Goal: Information Seeking & Learning: Find specific fact

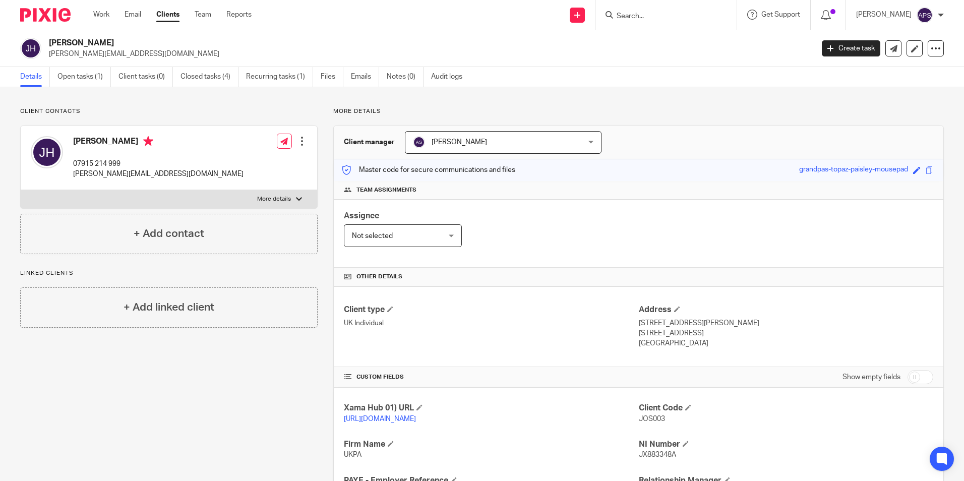
click at [493, 39] on h2 "[PERSON_NAME]" at bounding box center [352, 43] width 606 height 11
click at [655, 16] on input "Search" at bounding box center [660, 16] width 91 height 9
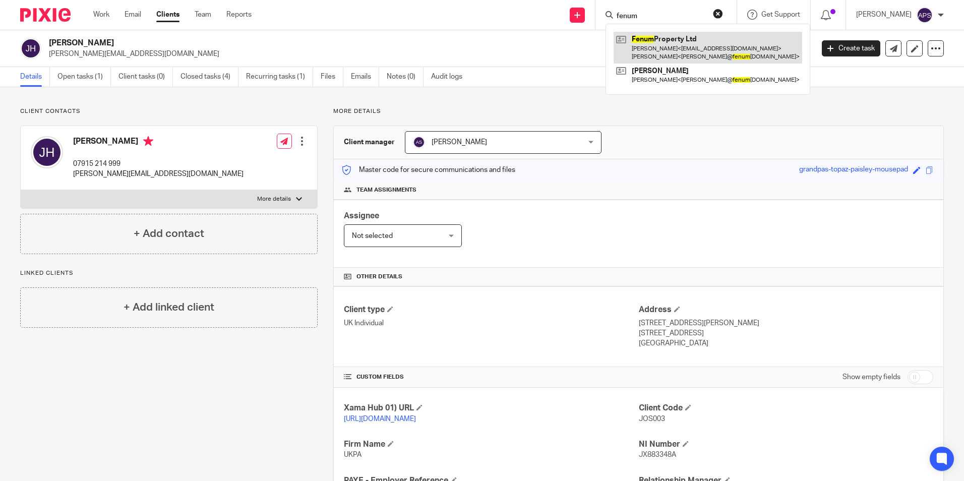
type input "fenum"
click at [681, 43] on link at bounding box center [707, 47] width 189 height 31
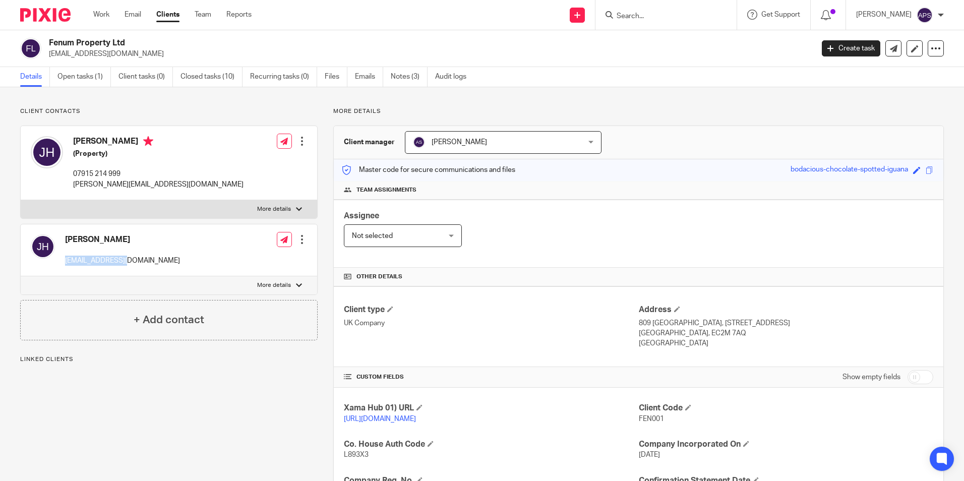
drag, startPoint x: 63, startPoint y: 261, endPoint x: 130, endPoint y: 262, distance: 66.5
click at [130, 262] on div "Joshua Jon Hay 94jhay@gmail.com Edit contact Create client from contact Export …" at bounding box center [169, 250] width 296 height 52
copy p "94jhay@gmail.com"
click at [665, 51] on p "94jhay@gmail.com" at bounding box center [428, 54] width 758 height 10
click at [569, 58] on p "94jhay@gmail.com" at bounding box center [428, 54] width 758 height 10
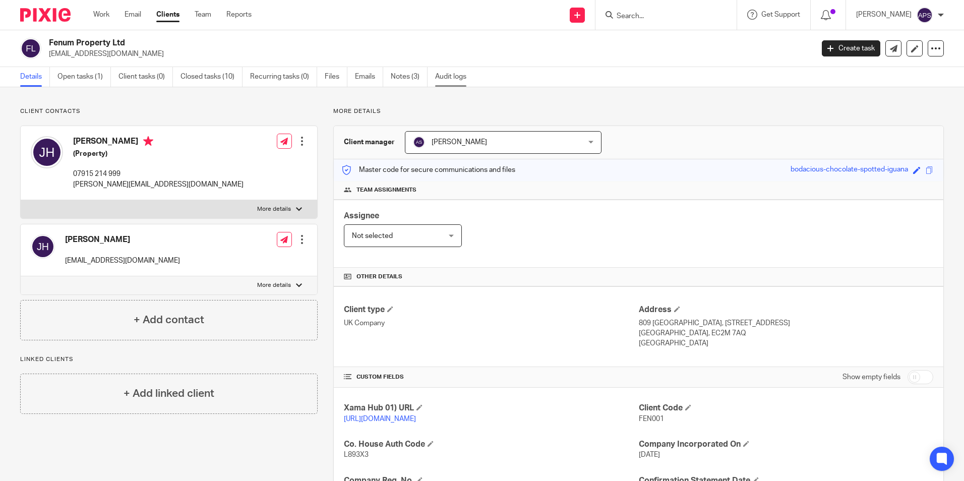
drag, startPoint x: 431, startPoint y: 11, endPoint x: 438, endPoint y: 78, distance: 67.5
click at [431, 11] on div "Send new email Create task Add client Get Support Contact via email Check our d…" at bounding box center [615, 15] width 697 height 30
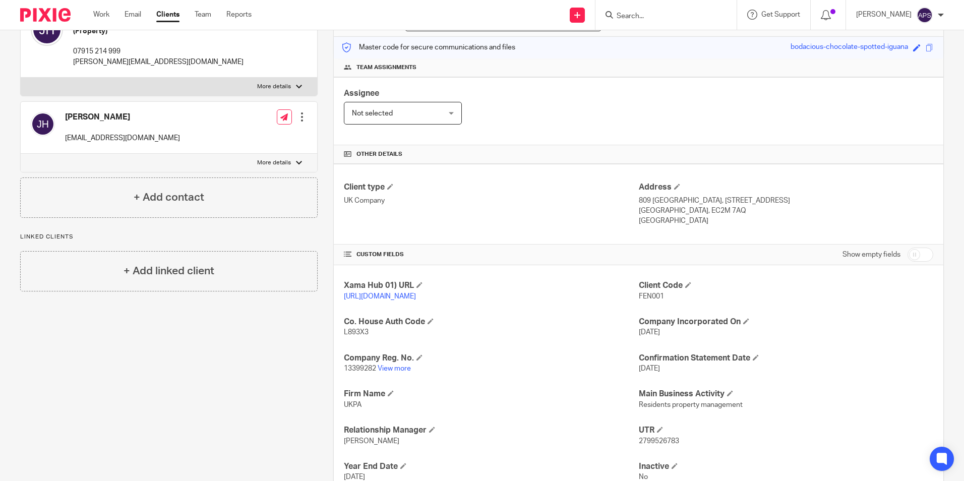
scroll to position [206, 0]
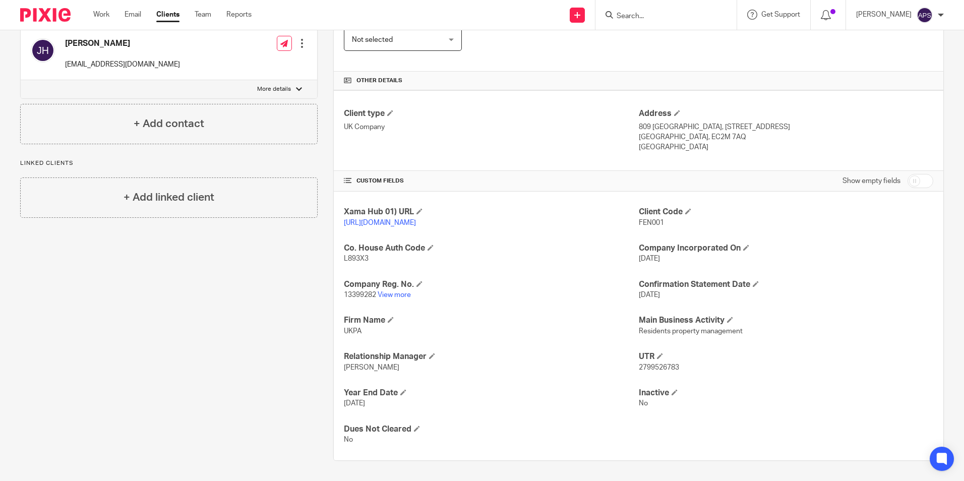
click at [241, 312] on div "Client contacts Joshua Jon Hay (Property) 07915 214 999 josh@fenumproperty.com …" at bounding box center [161, 185] width 313 height 549
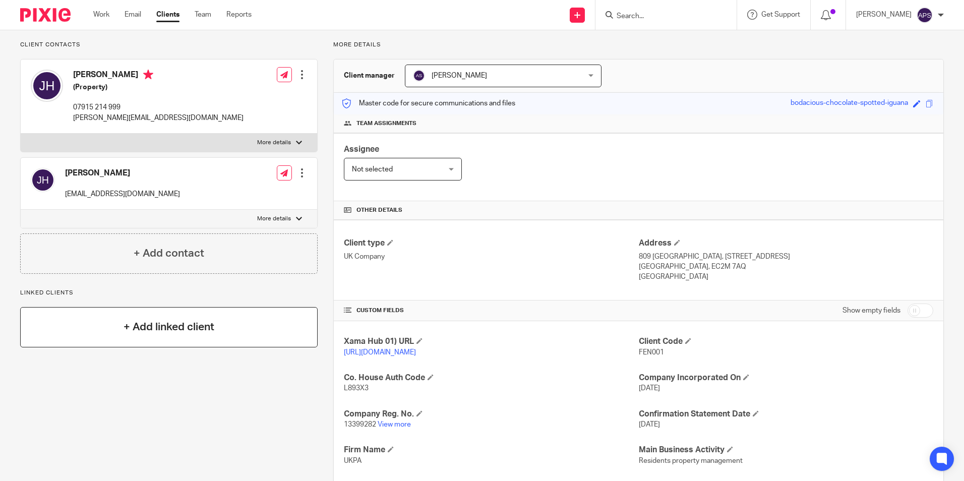
scroll to position [0, 0]
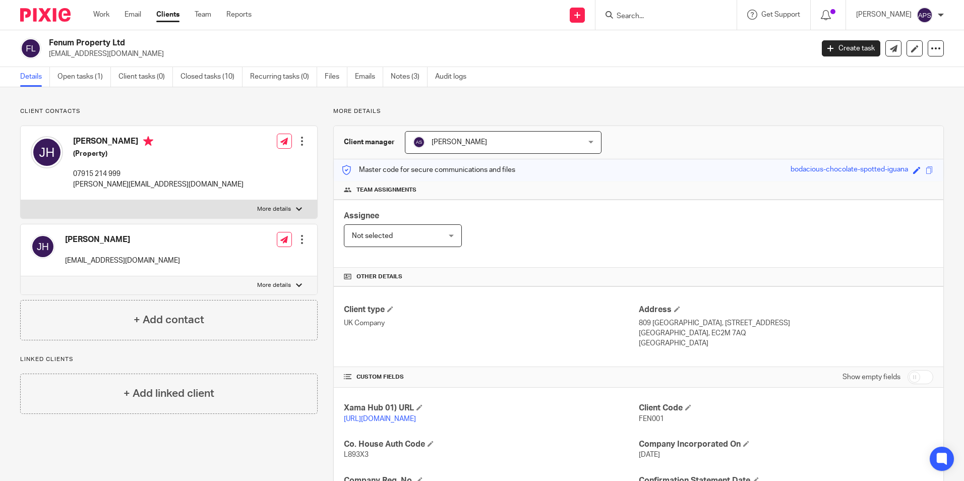
drag, startPoint x: 322, startPoint y: 115, endPoint x: 475, endPoint y: 414, distance: 335.6
click at [475, 414] on div "More details Client manager Alina Shrestha Alina Shrestha Aarshika Awale Aayush…" at bounding box center [631, 381] width 626 height 549
click at [702, 109] on p "More details" at bounding box center [638, 111] width 610 height 8
click at [642, 41] on h2 "Fenum Property Ltd" at bounding box center [352, 43] width 606 height 11
click at [375, 18] on div "Send new email Create task Add client Get Support Contact via email Check our d…" at bounding box center [615, 15] width 697 height 30
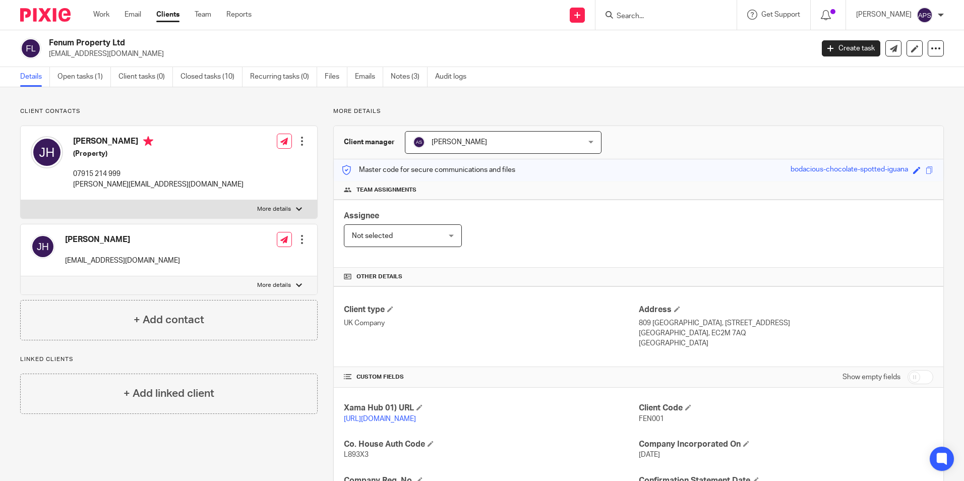
click at [692, 143] on div "Client manager Alina Shrestha Alina Shrestha Aarshika Awale Aayush Niraula Aayu…" at bounding box center [638, 142] width 609 height 33
click at [687, 108] on p "More details" at bounding box center [638, 111] width 610 height 8
click at [706, 59] on div "Fenum Property Ltd 94jhay@gmail.com Create task Update from Companies House Exp…" at bounding box center [482, 48] width 964 height 37
click at [45, 17] on img at bounding box center [45, 15] width 50 height 14
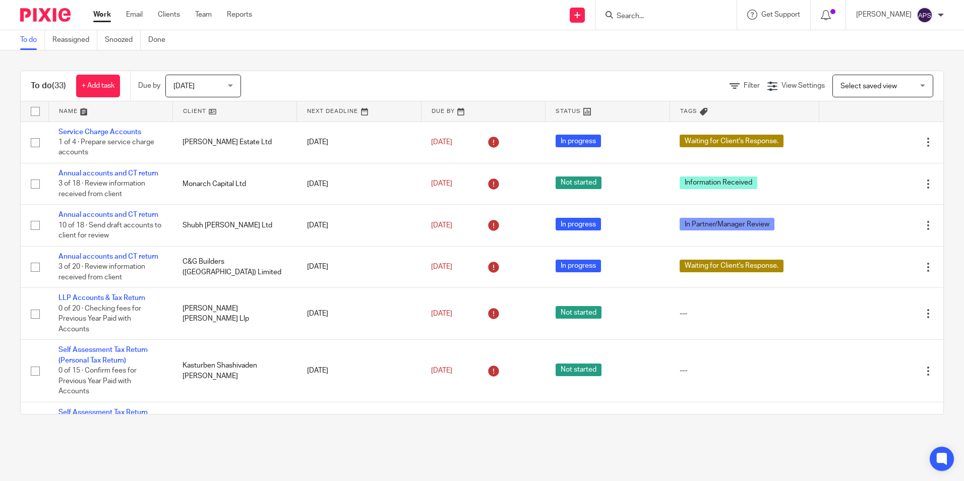
click at [404, 16] on div "Send new email Create task Add client Get Support Contact via email Check our d…" at bounding box center [615, 15] width 697 height 30
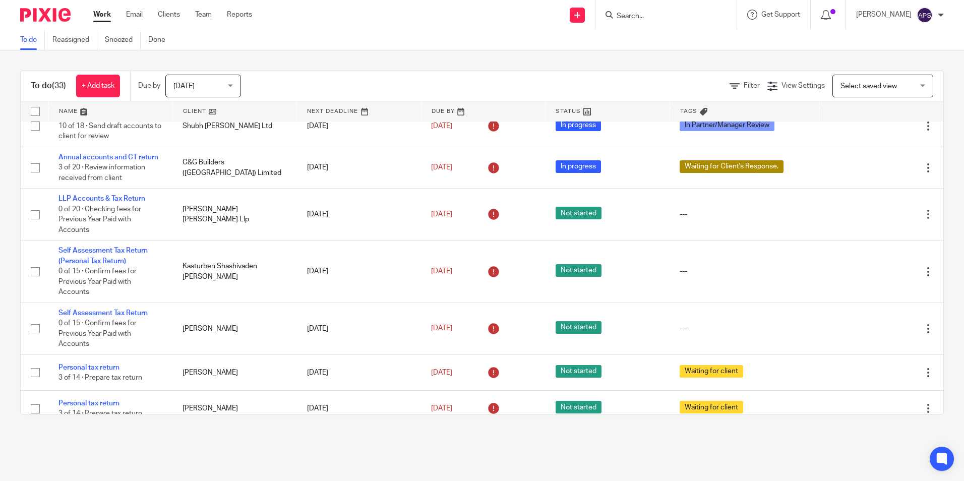
scroll to position [202, 0]
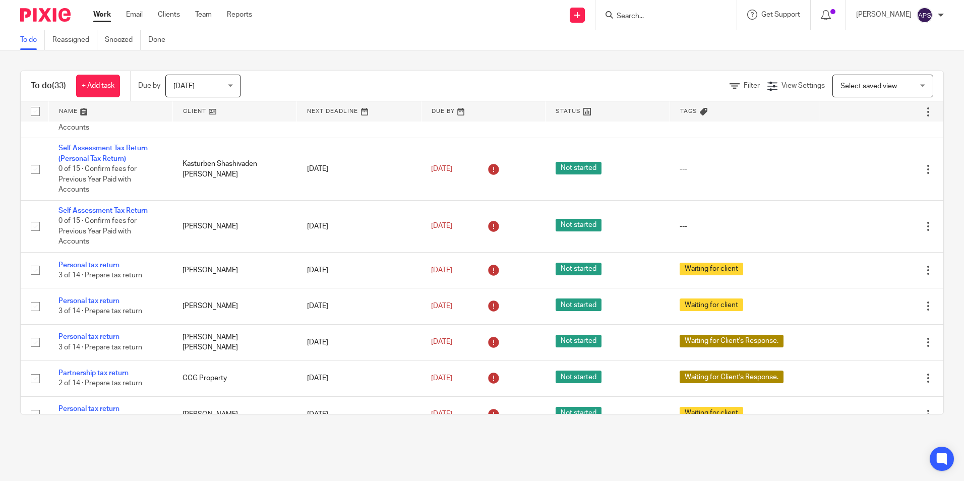
click at [438, 20] on div "Send new email Create task Add client Get Support Contact via email Check our d…" at bounding box center [615, 15] width 697 height 30
click at [503, 18] on div "Send new email Create task Add client Get Support Contact via email Check our d…" at bounding box center [615, 15] width 697 height 30
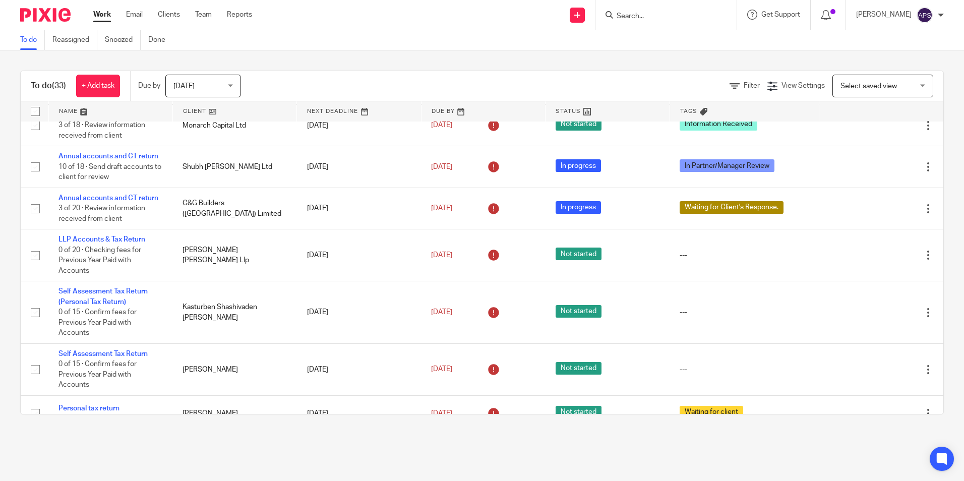
scroll to position [0, 0]
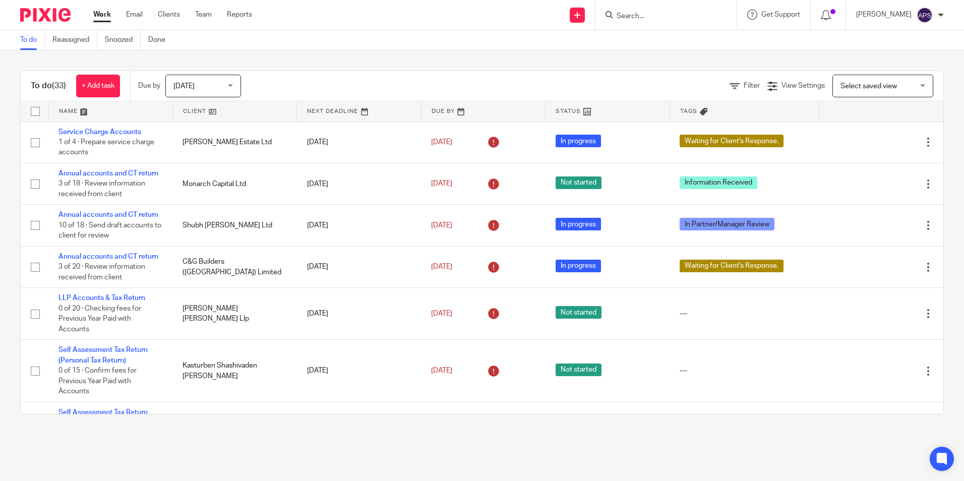
click at [449, 38] on div "To do Reassigned Snoozed Done" at bounding box center [482, 40] width 964 height 20
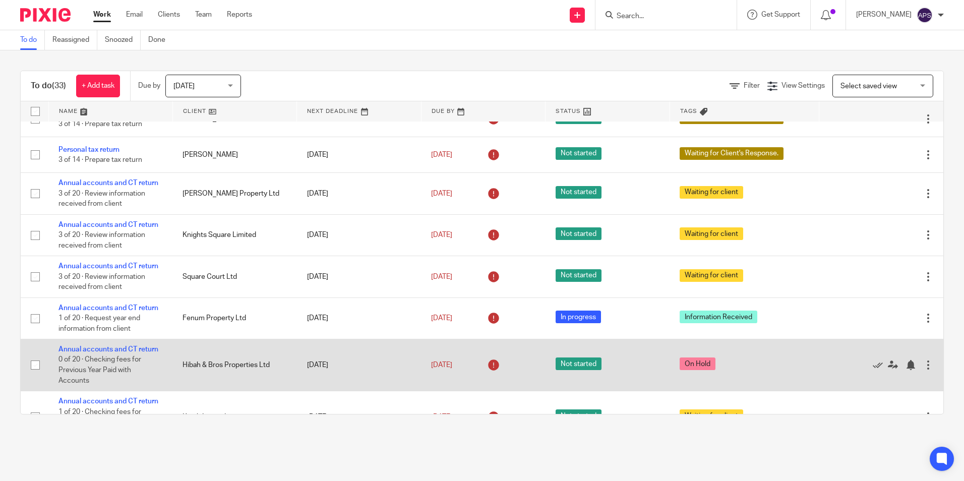
scroll to position [1111, 0]
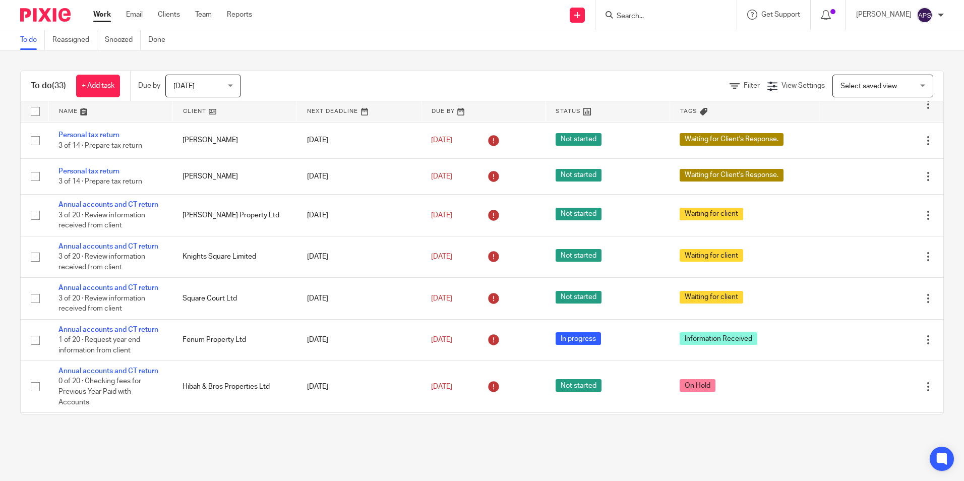
click at [617, 60] on div "To do (33) + Add task Due by [DATE] [DATE] [DATE] [DATE] This week Next week Th…" at bounding box center [482, 242] width 964 height 384
click at [629, 15] on input "Search" at bounding box center [660, 16] width 91 height 9
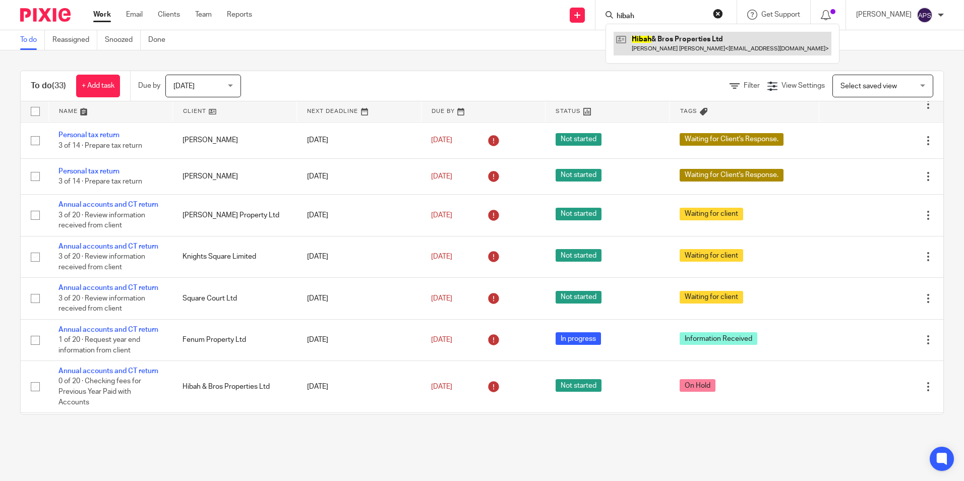
type input "hibah"
click at [644, 38] on link at bounding box center [722, 43] width 218 height 23
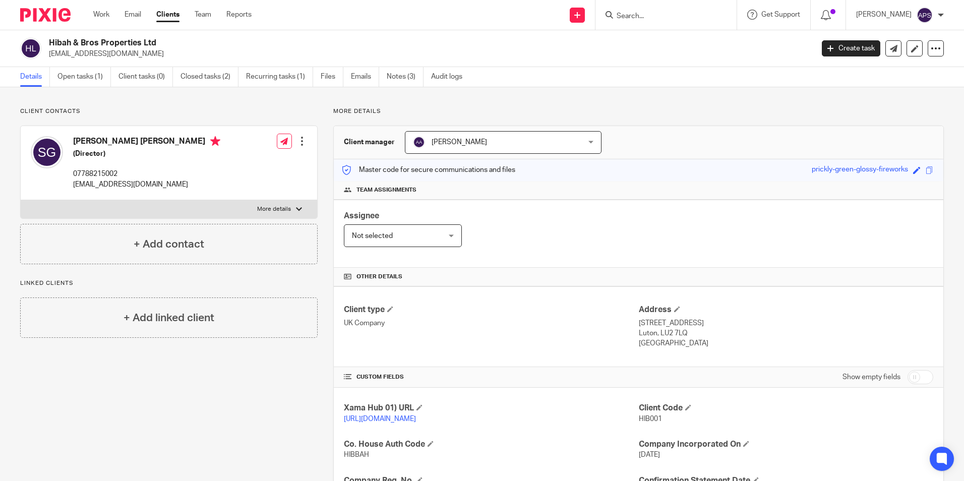
click at [441, 37] on div "Hibah & Bros Properties Ltd ukparagon@outlook.com Create task Update from Compa…" at bounding box center [482, 48] width 964 height 37
drag, startPoint x: 454, startPoint y: 47, endPoint x: 458, endPoint y: 50, distance: 5.2
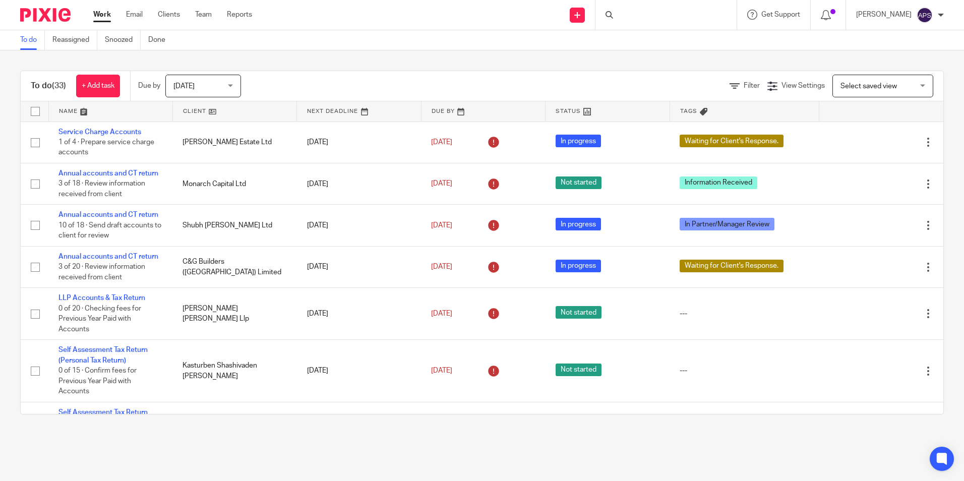
click at [487, 9] on div "Send new email Create task Add client Get Support Contact via email Check our d…" at bounding box center [615, 15] width 697 height 30
click at [679, 443] on main "To do Reassigned Snoozed Done To do (33) + Add task Due by [DATE] [DATE] [DATE]…" at bounding box center [482, 240] width 964 height 481
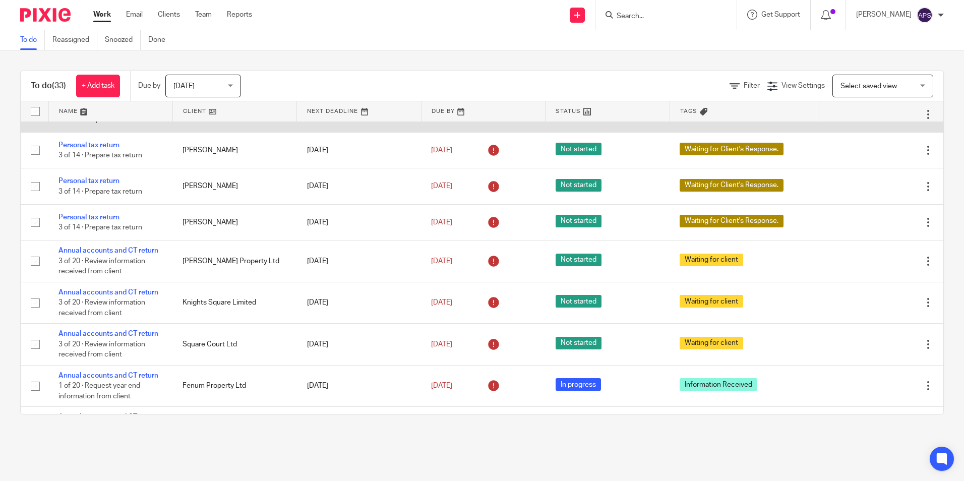
scroll to position [1162, 0]
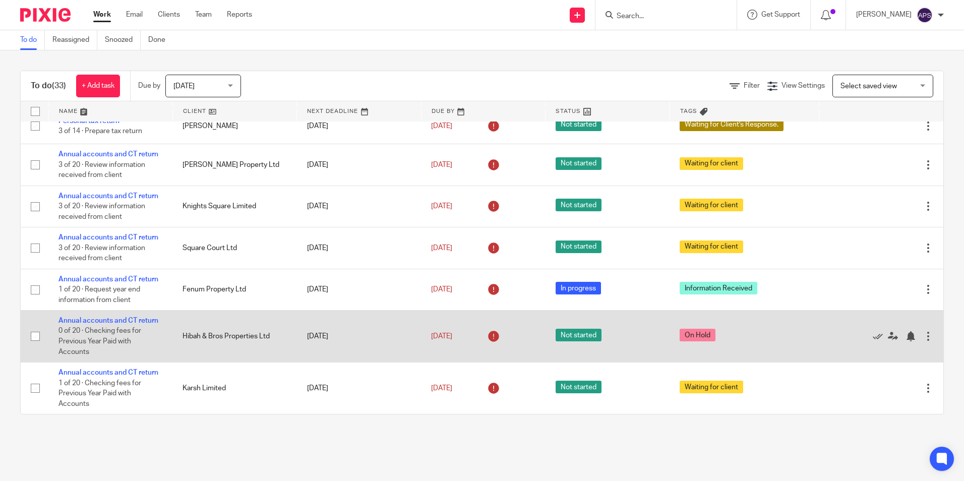
drag, startPoint x: 623, startPoint y: 334, endPoint x: 785, endPoint y: 337, distance: 162.3
click at [785, 337] on tr "Annual accounts and CT return 0 of 20 · Checking fees for Previous Year Paid wi…" at bounding box center [482, 336] width 922 height 52
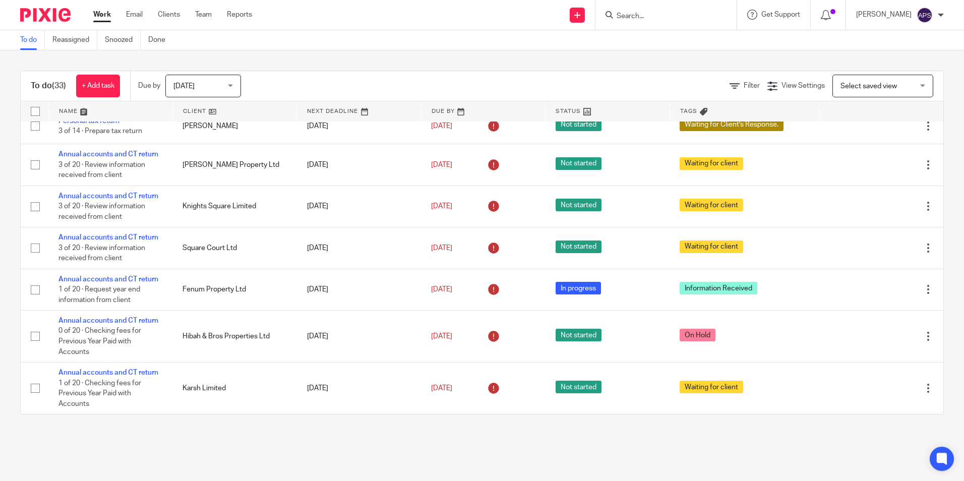
click at [936, 262] on div "To do (33) + Add task Due by [DATE] [DATE] [DATE] [DATE] This week Next week Th…" at bounding box center [482, 242] width 964 height 384
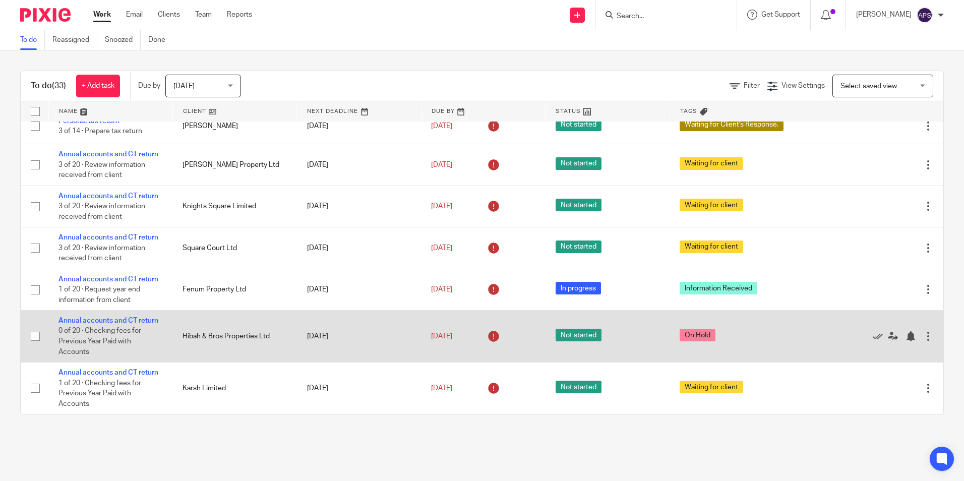
drag, startPoint x: 53, startPoint y: 319, endPoint x: 530, endPoint y: 344, distance: 477.5
click at [530, 344] on tr "Annual accounts and CT return 0 of 20 · Checking fees for Previous Year Paid wi…" at bounding box center [482, 336] width 922 height 52
